Goal: Task Accomplishment & Management: Manage account settings

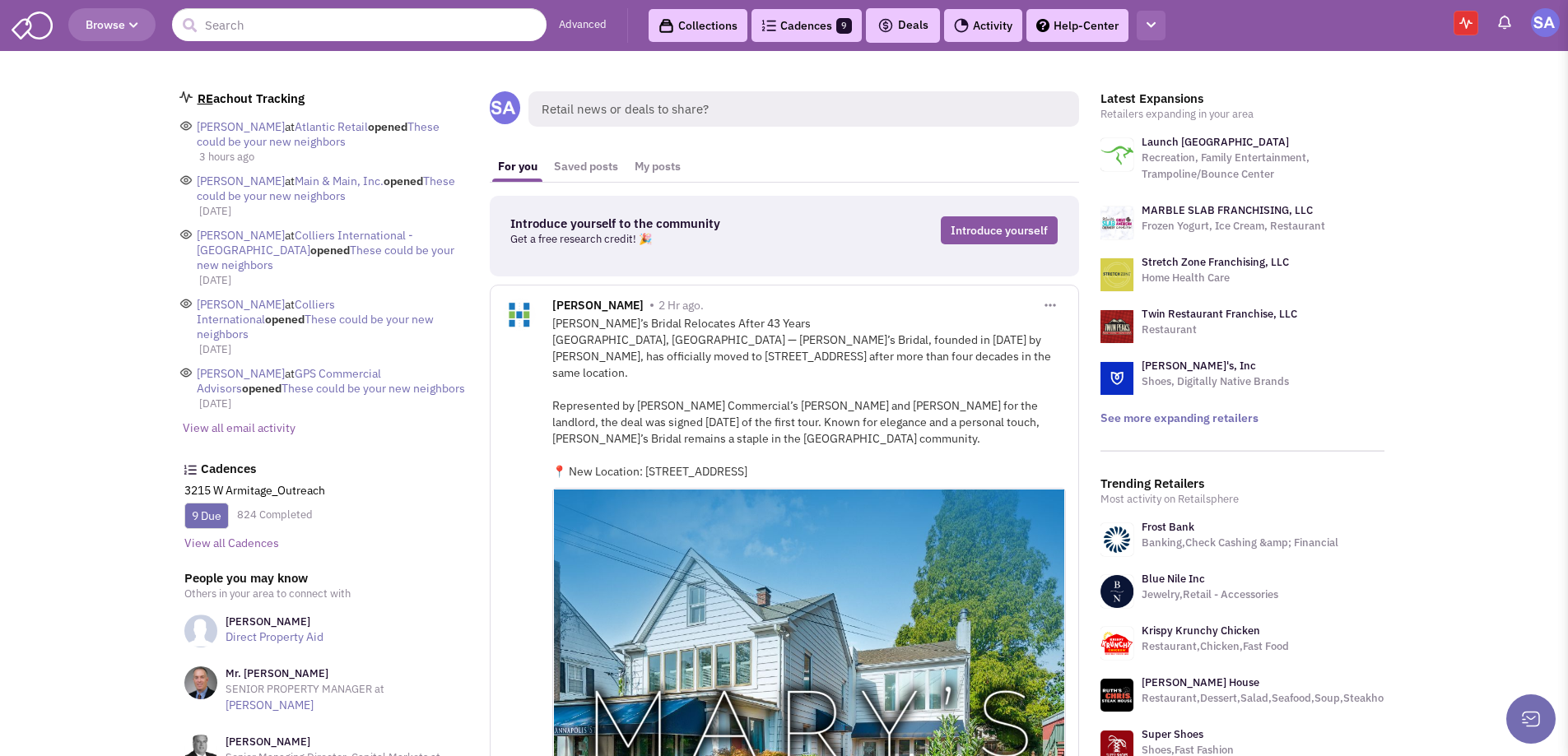
click at [1138, 21] on button "button" at bounding box center [1151, 25] width 29 height 31
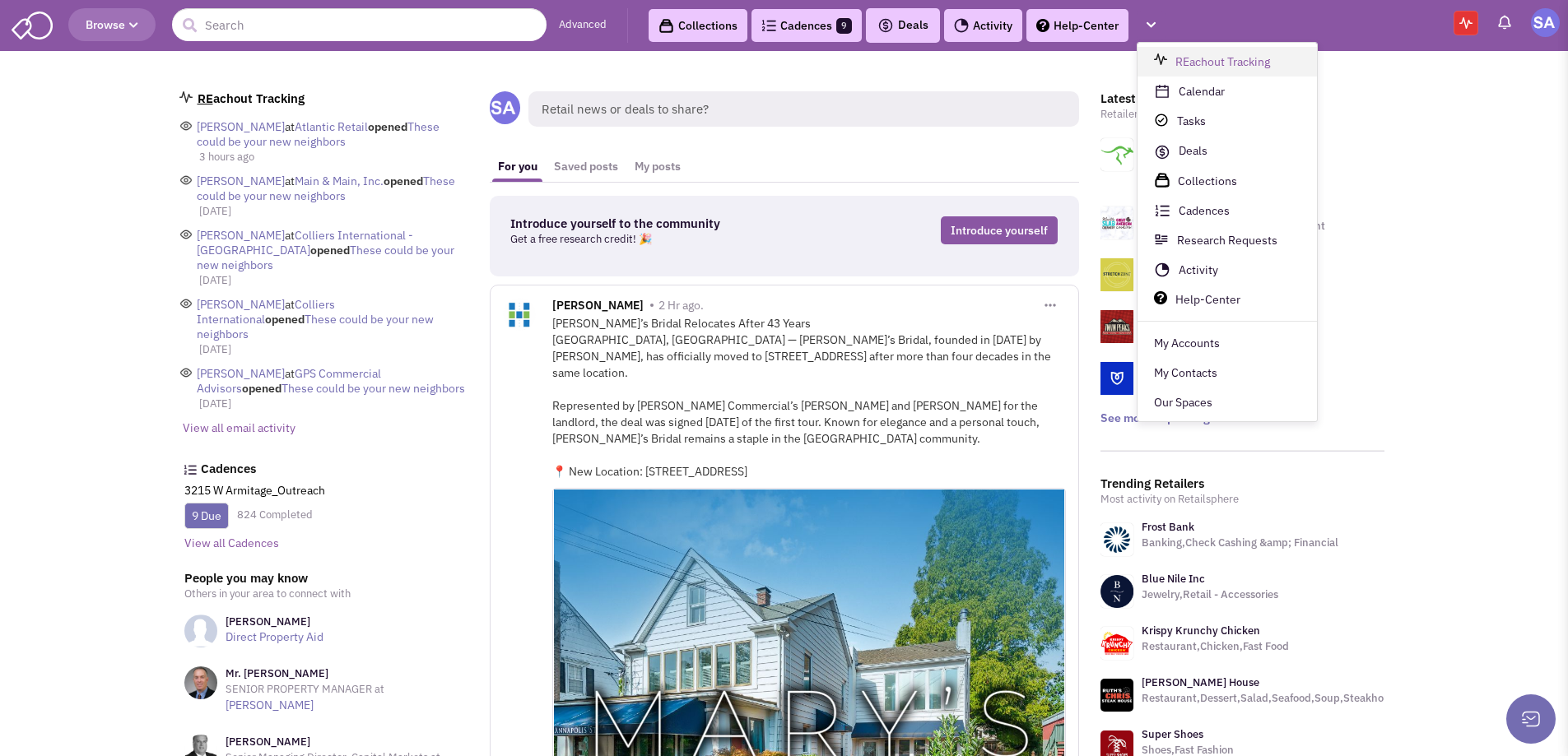
click at [1248, 76] on link "REachout Tracking" at bounding box center [1228, 62] width 180 height 30
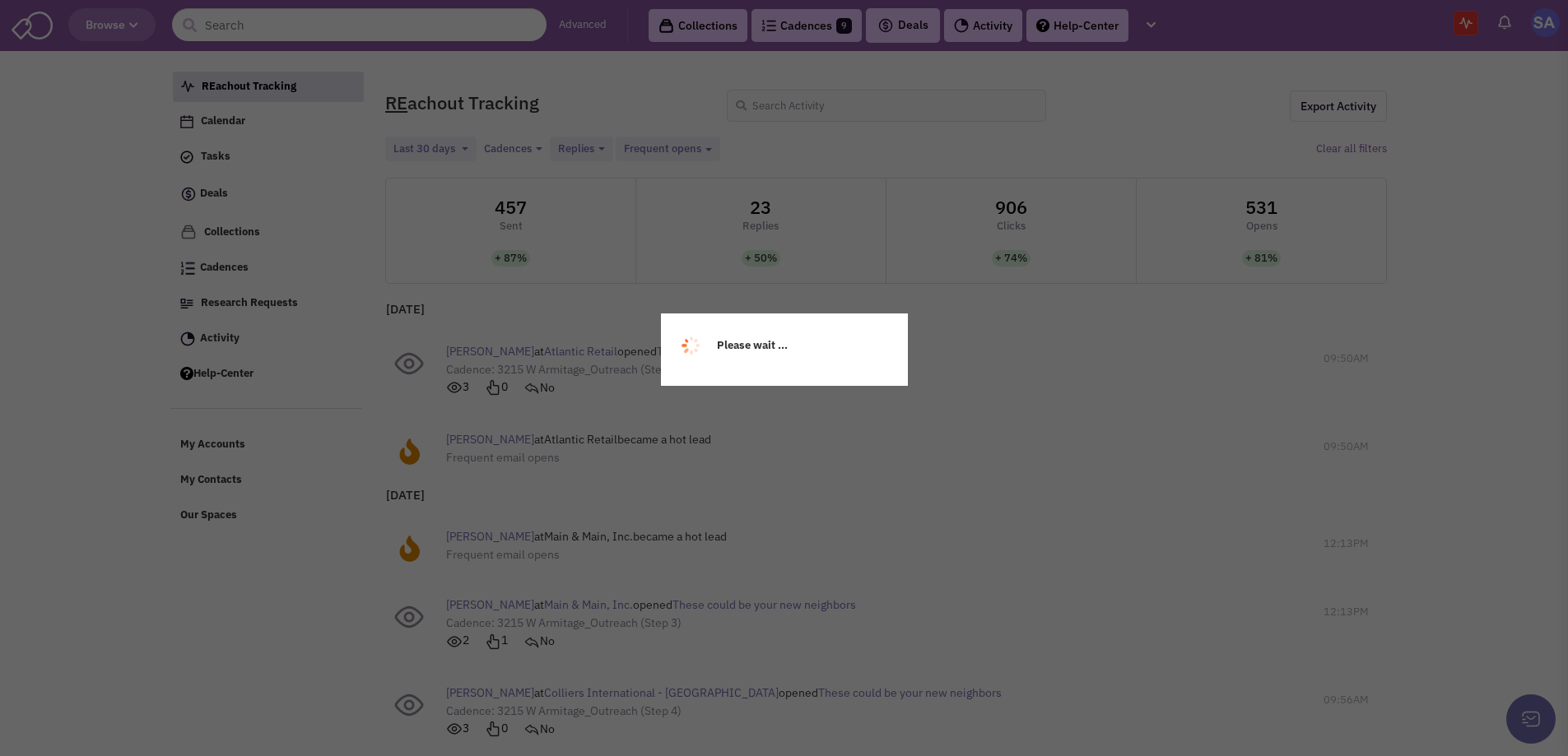
select select
click at [968, 351] on body "Browse Advanced Collections Cadences 9 Deals" at bounding box center [784, 599] width 1568 height 1199
click at [915, 159] on div "RE achout Tracking Export Activity Last 30 days Toggle Dropdown Between and App…" at bounding box center [885, 633] width 1023 height 1134
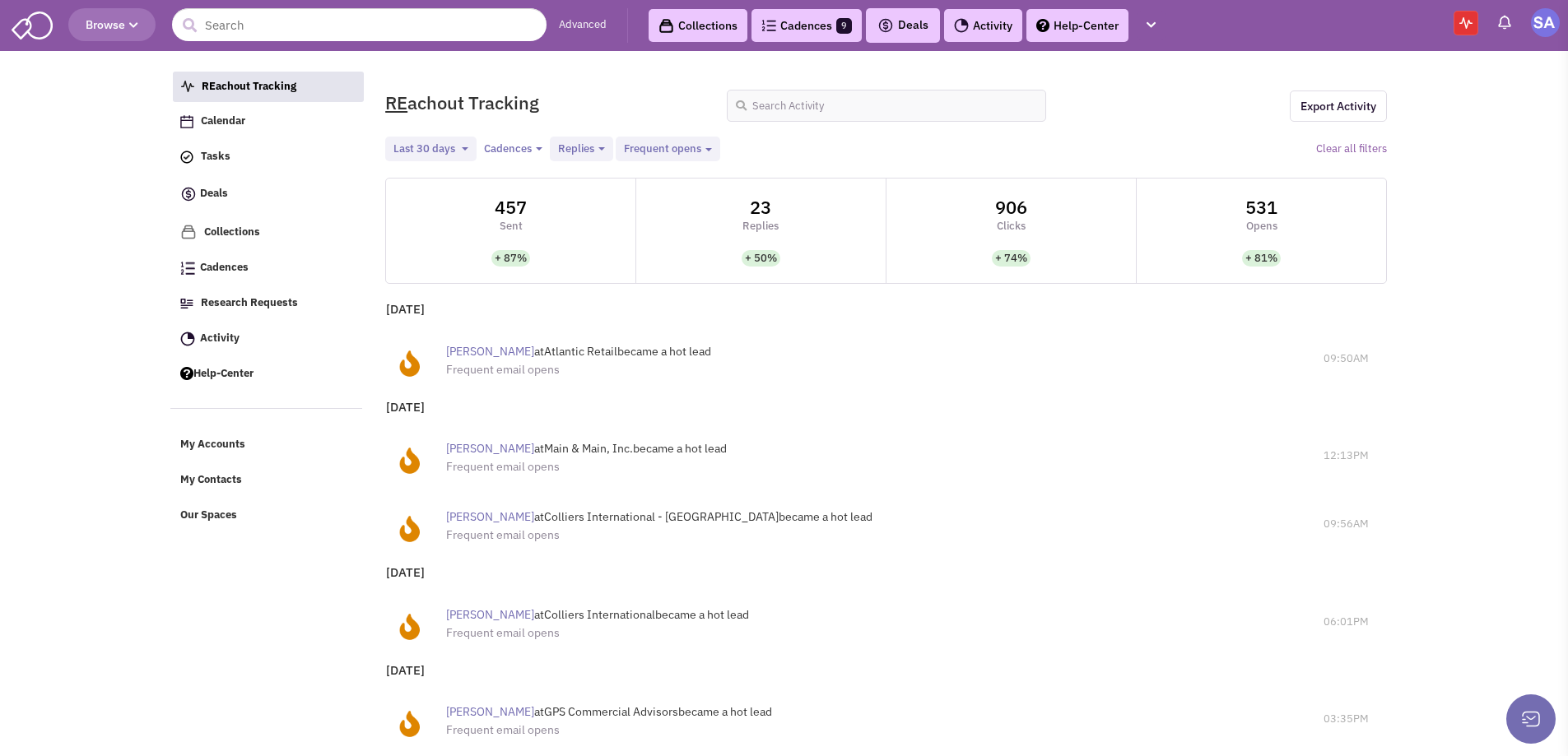
click at [778, 28] on link "Cadences 9" at bounding box center [807, 25] width 110 height 33
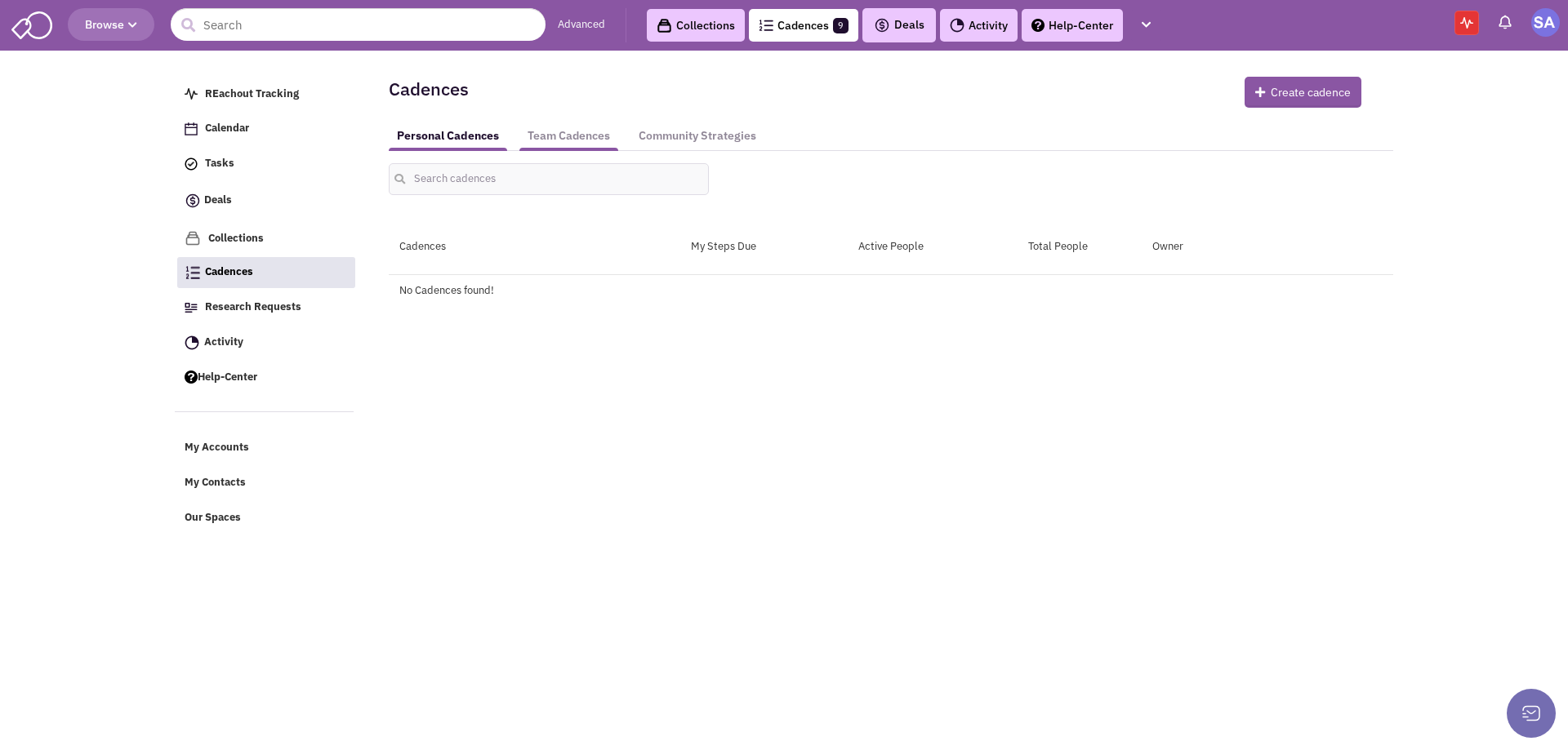
click at [586, 146] on link "Team Cadences" at bounding box center [569, 136] width 99 height 30
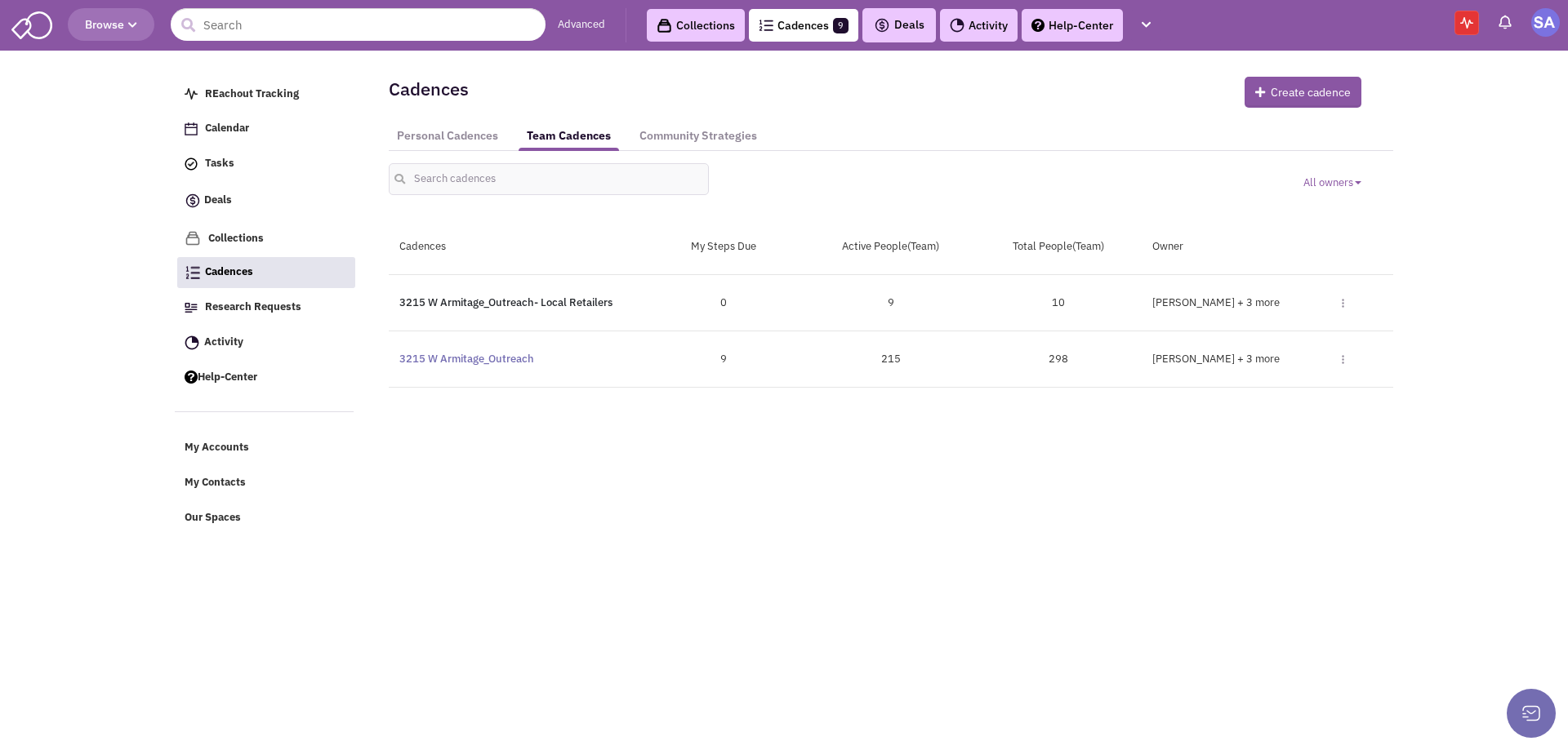
click at [556, 307] on link "3215 W Armitage_Outreach- Local Retailers" at bounding box center [506, 303] width 213 height 14
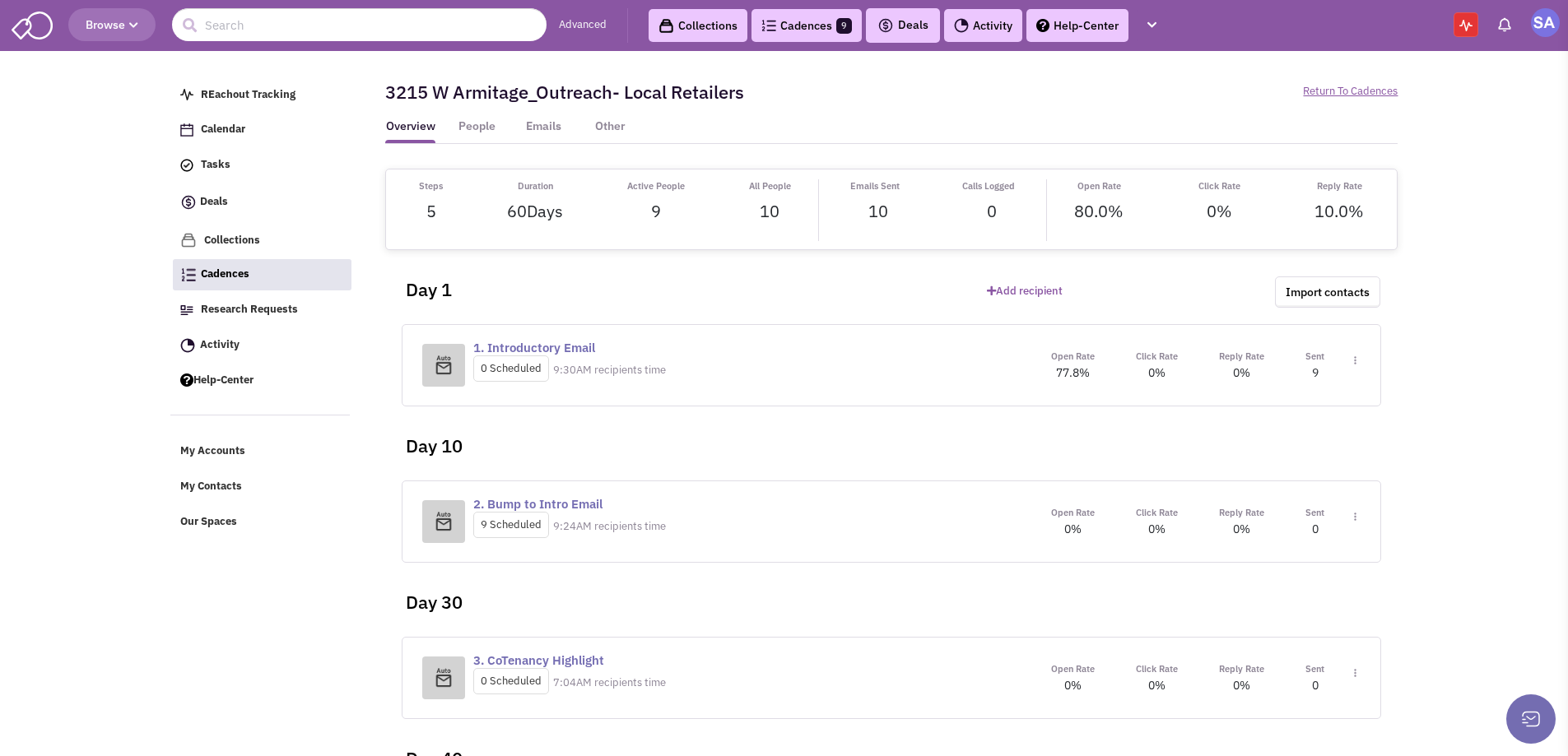
click at [1052, 338] on div "1. Introductory Email 0 Scheduled 9:30AM recipients time Open Rate 77.8% Click …" at bounding box center [891, 365] width 979 height 82
click at [801, 235] on div "Steps 5 Duration 60 Days Active People 9 All People 10" at bounding box center [891, 209] width 1033 height 80
click at [771, 17] on link "Cadences 9" at bounding box center [807, 25] width 110 height 33
